Goal: Find specific page/section: Locate item on page

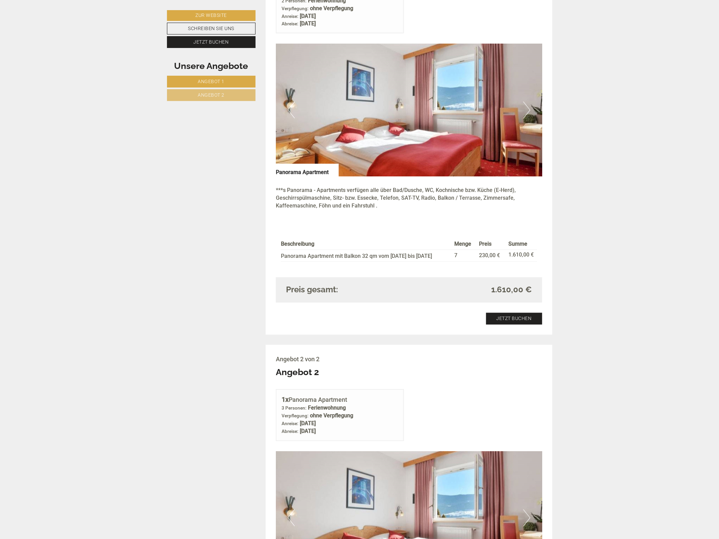
scroll to position [549, 0]
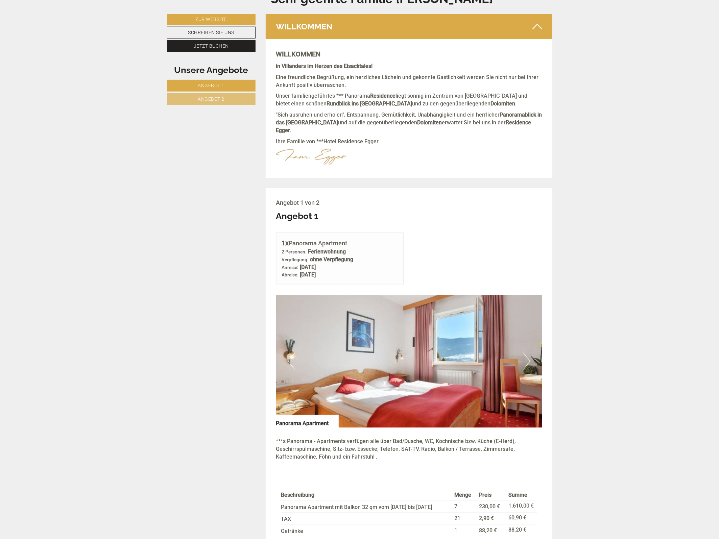
scroll to position [380, 0]
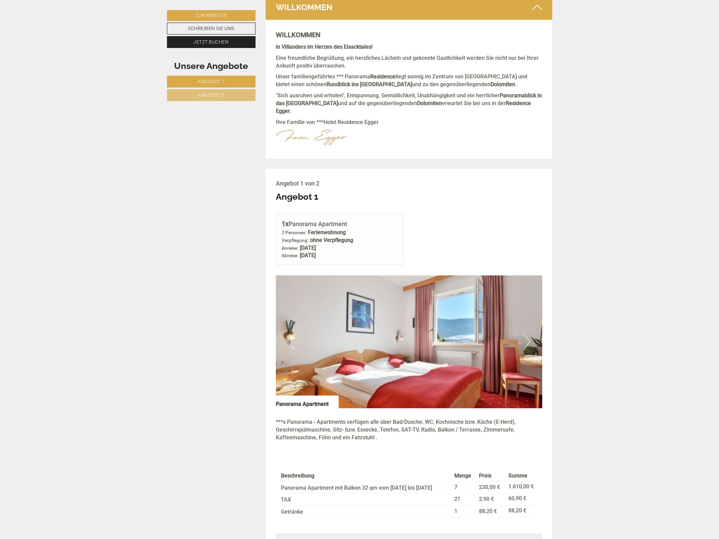
click at [526, 334] on button "Next" at bounding box center [526, 341] width 7 height 17
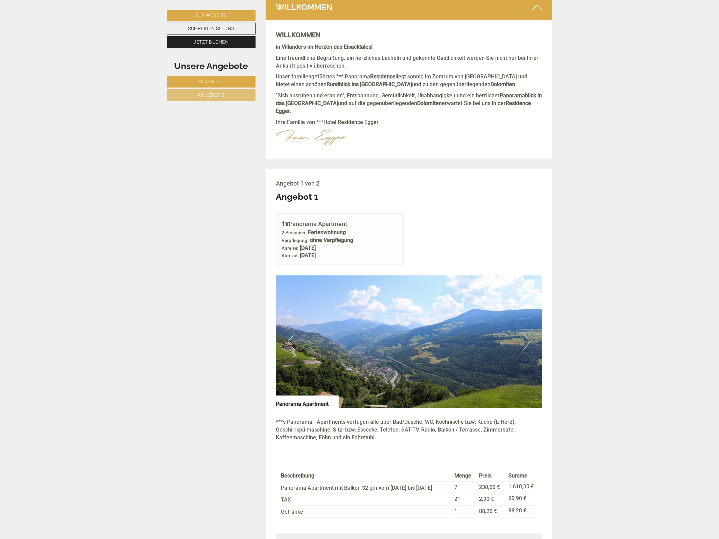
click at [526, 334] on button "Next" at bounding box center [526, 341] width 7 height 17
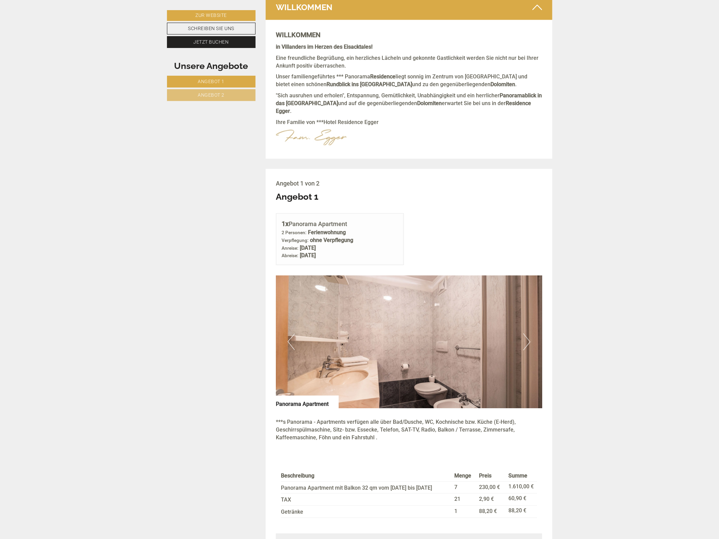
click at [526, 334] on button "Next" at bounding box center [526, 341] width 7 height 17
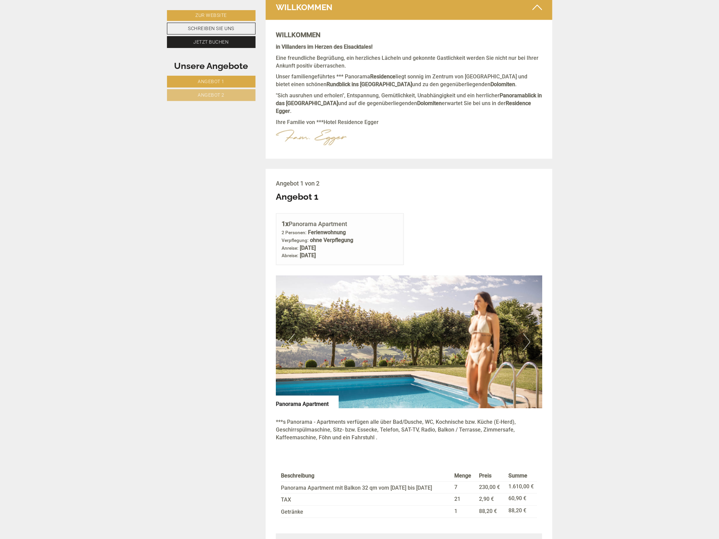
click at [526, 334] on button "Next" at bounding box center [526, 341] width 7 height 17
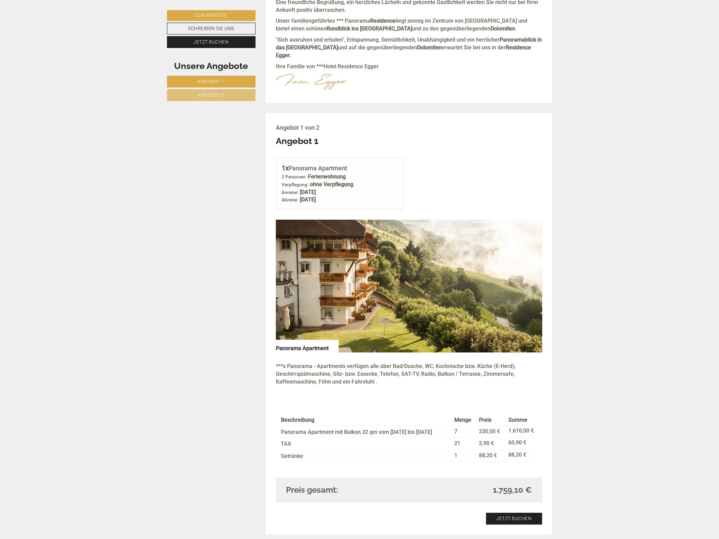
scroll to position [464, 0]
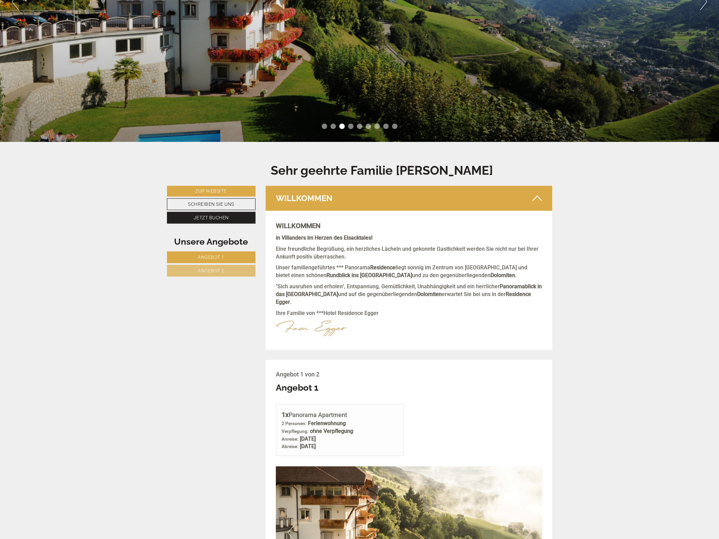
scroll to position [169, 0]
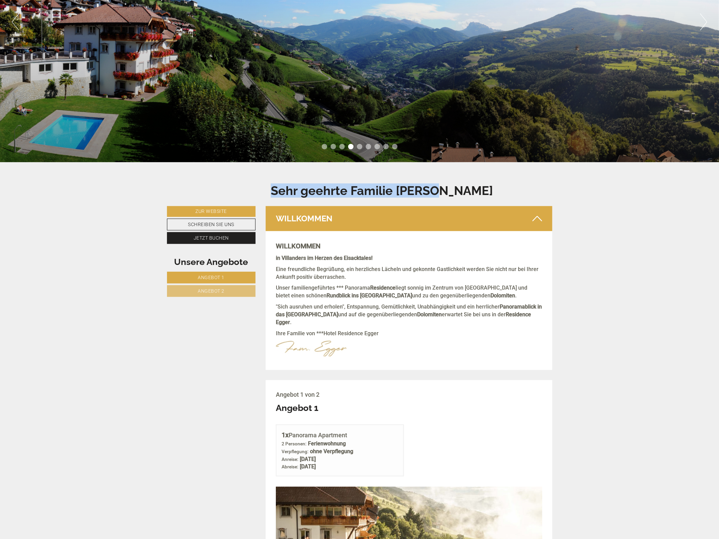
drag, startPoint x: 437, startPoint y: 192, endPoint x: 271, endPoint y: 193, distance: 166.2
click at [271, 193] on div "Sehr geehrte Familie Horner" at bounding box center [382, 189] width 232 height 34
copy h1 "Sehr geehrte Familie Horner"
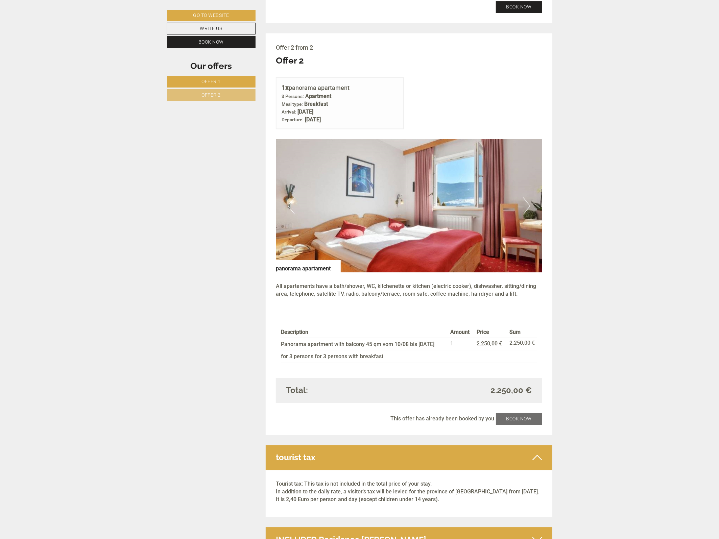
scroll to position [868, 0]
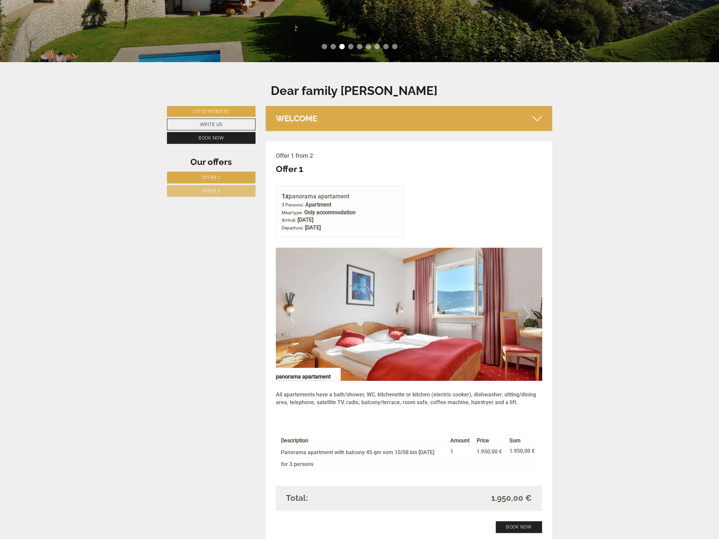
scroll to position [296, 0]
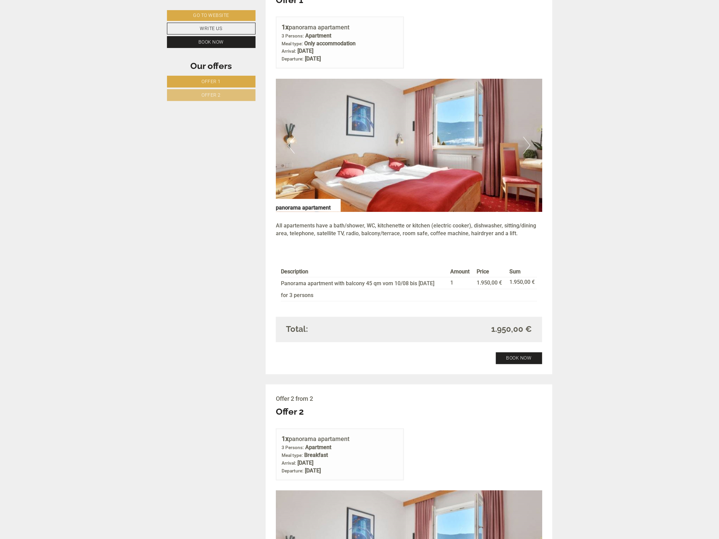
scroll to position [464, 0]
